Goal: Information Seeking & Learning: Learn about a topic

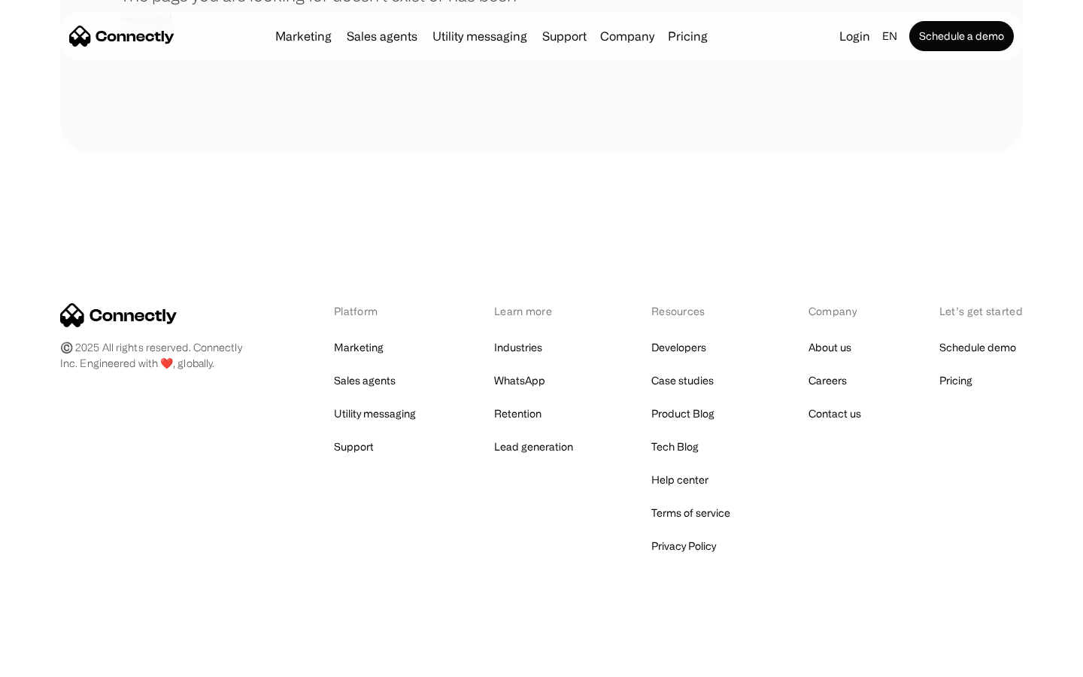
scroll to position [275, 0]
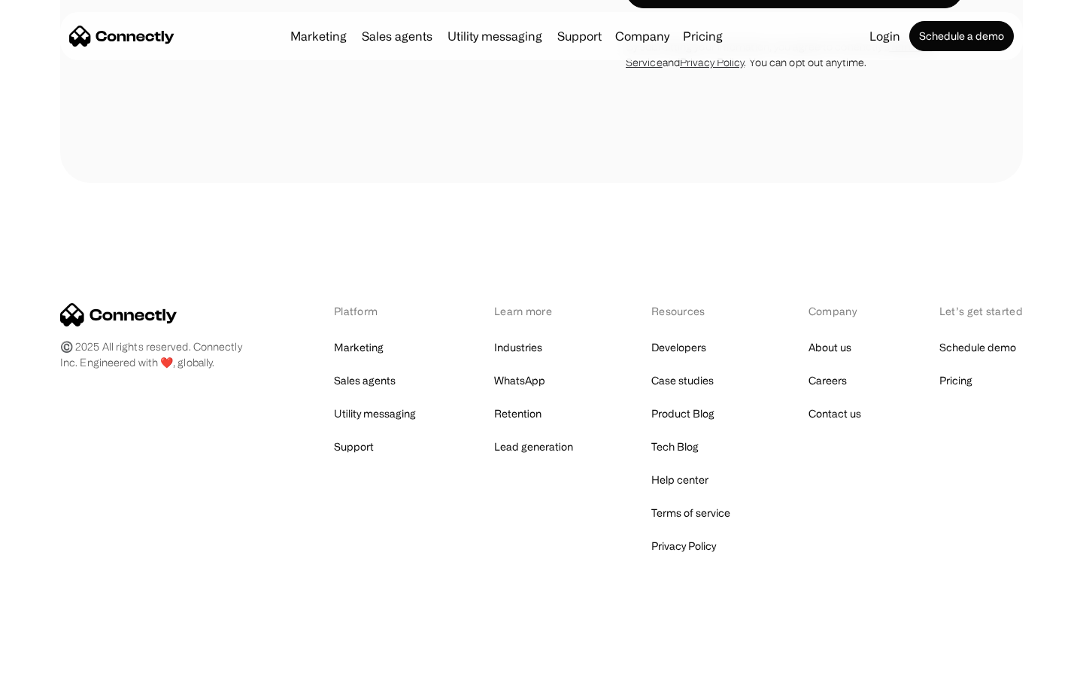
scroll to position [1643, 0]
